Goal: Browse casually

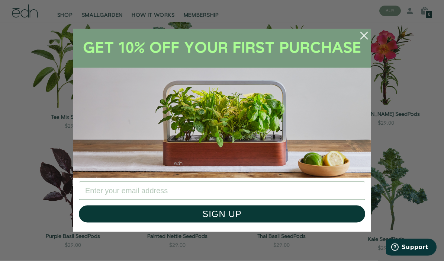
click at [325, 35] on icon "Close dialog" at bounding box center [364, 35] width 7 height 7
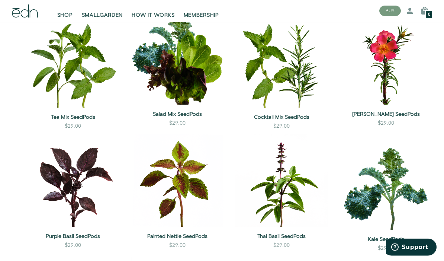
scroll to position [133, 0]
